Goal: Check status: Check status

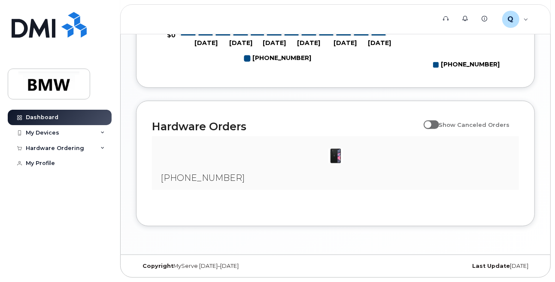
scroll to position [500, 0]
click at [439, 125] on span at bounding box center [430, 125] width 15 height 9
click at [430, 124] on input "Show Canceled Orders" at bounding box center [426, 120] width 7 height 7
click at [335, 160] on img at bounding box center [335, 156] width 17 height 17
click at [439, 126] on span at bounding box center [430, 125] width 15 height 9
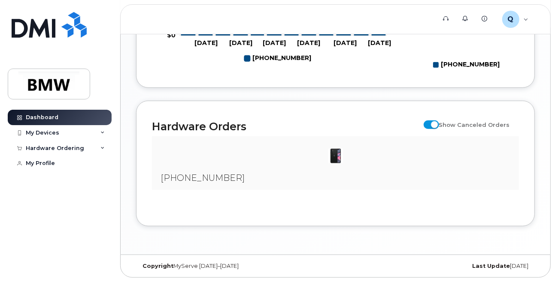
click at [430, 124] on input "Show Canceled Orders" at bounding box center [426, 120] width 7 height 7
checkbox input "false"
click at [66, 134] on div "My Devices" at bounding box center [60, 132] width 104 height 15
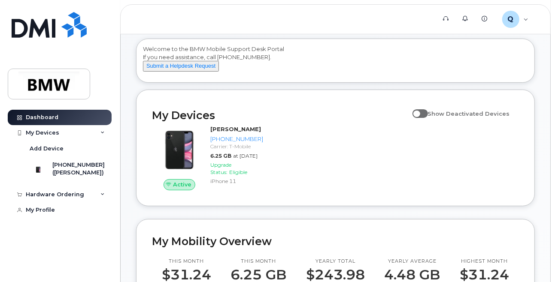
scroll to position [28, 0]
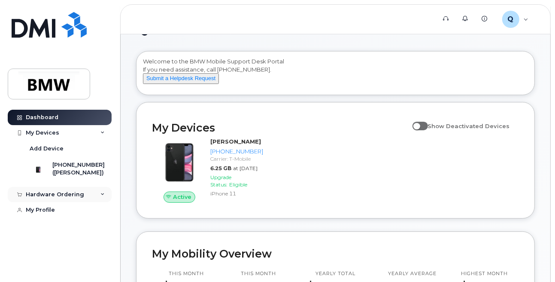
click at [86, 202] on div "Hardware Ordering" at bounding box center [60, 194] width 104 height 15
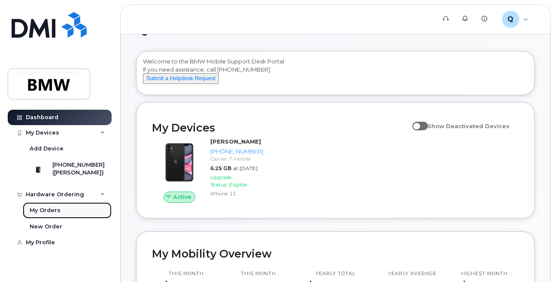
click at [54, 215] on div "My Orders" at bounding box center [45, 211] width 31 height 8
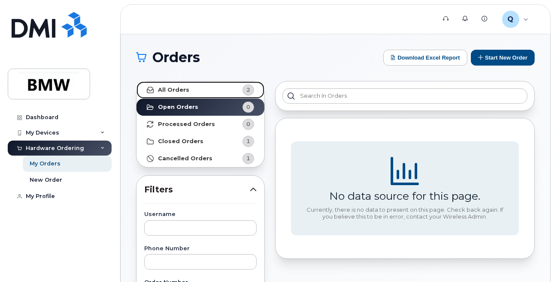
click at [165, 85] on link "All Orders 2" at bounding box center [200, 90] width 128 height 17
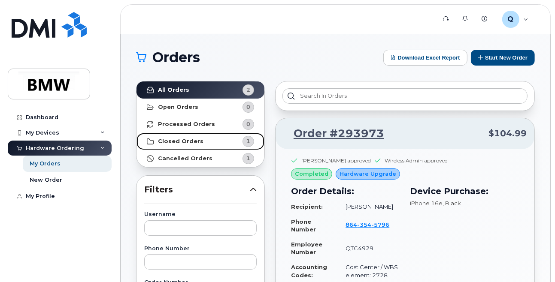
click at [196, 138] on strong "Closed Orders" at bounding box center [180, 141] width 45 height 7
